Goal: Task Accomplishment & Management: Use online tool/utility

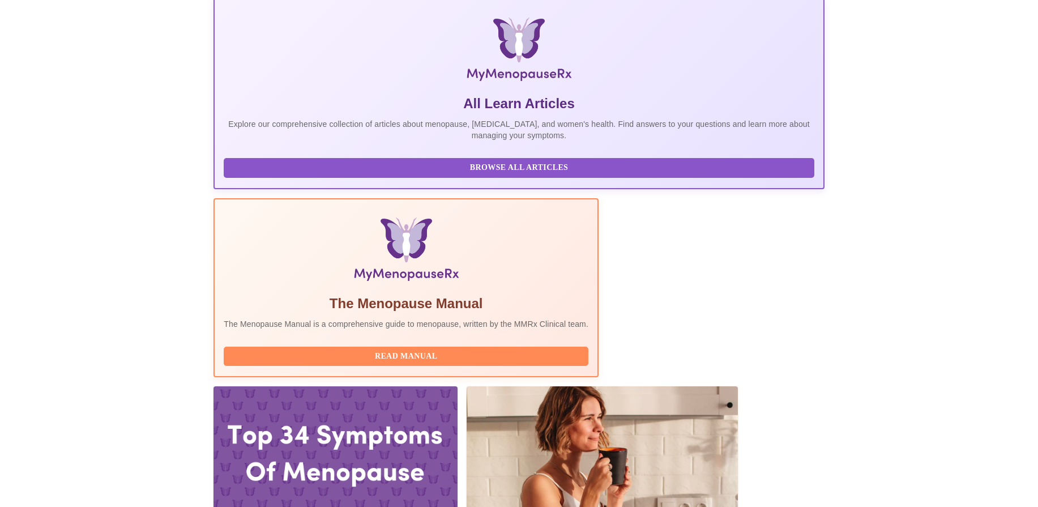
scroll to position [253, 0]
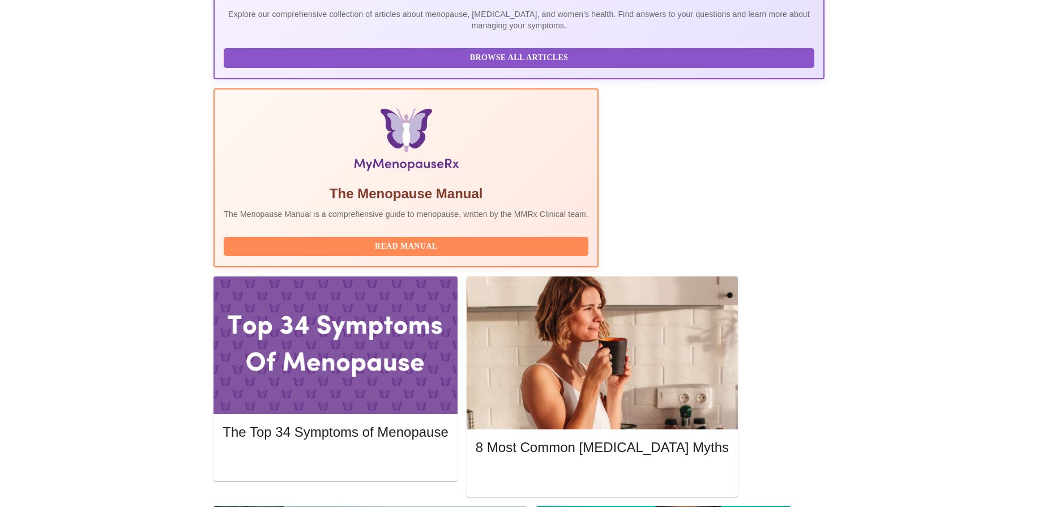
scroll to position [354, 0]
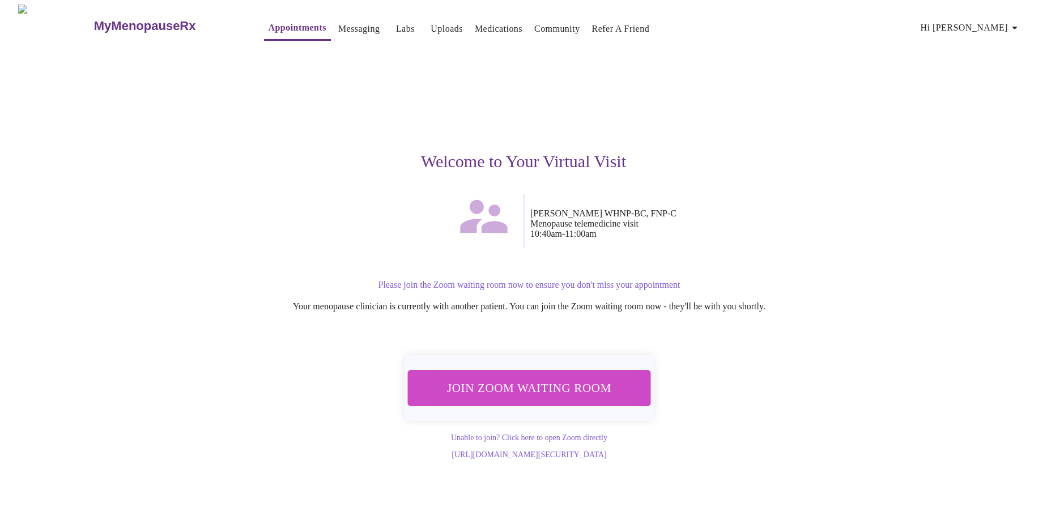
click at [480, 379] on span "Join Zoom Waiting Room" at bounding box center [528, 387] width 213 height 21
